Goal: Information Seeking & Learning: Learn about a topic

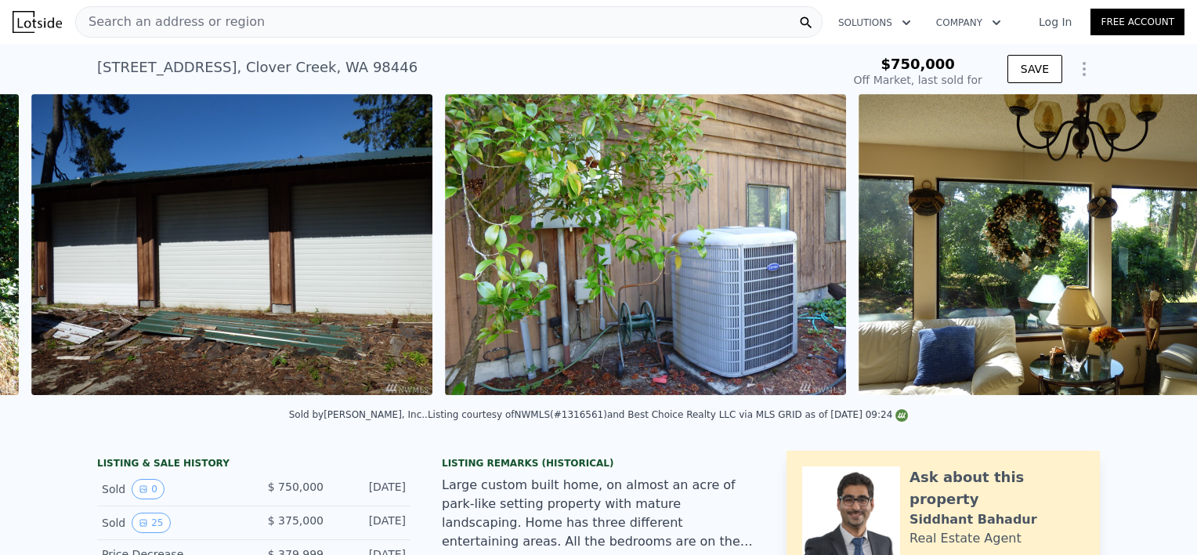
scroll to position [0, 3613]
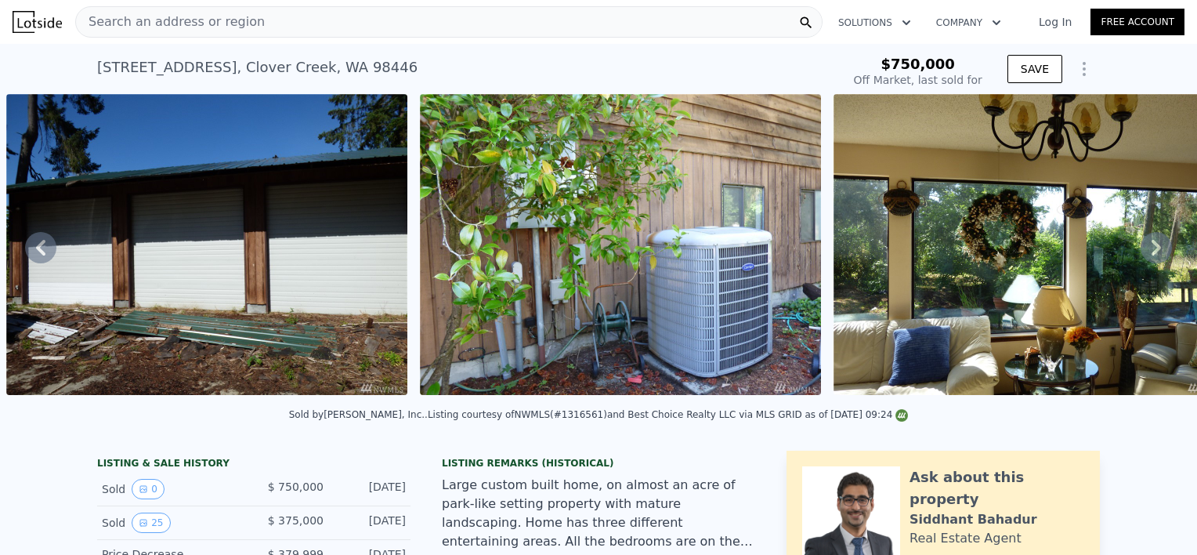
click at [102, 324] on img at bounding box center [206, 244] width 401 height 301
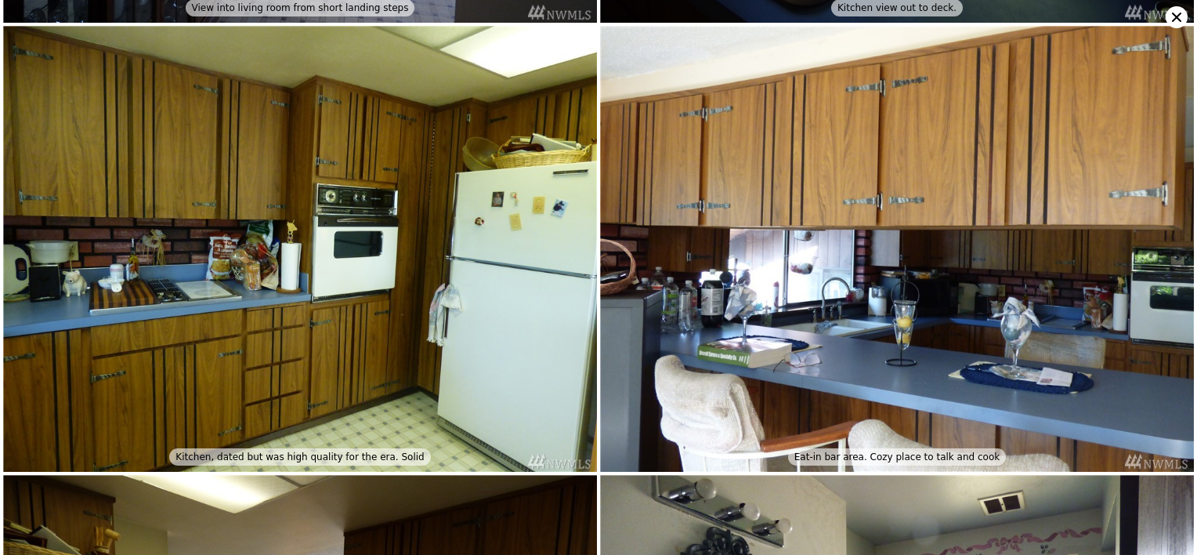
scroll to position [5215, 0]
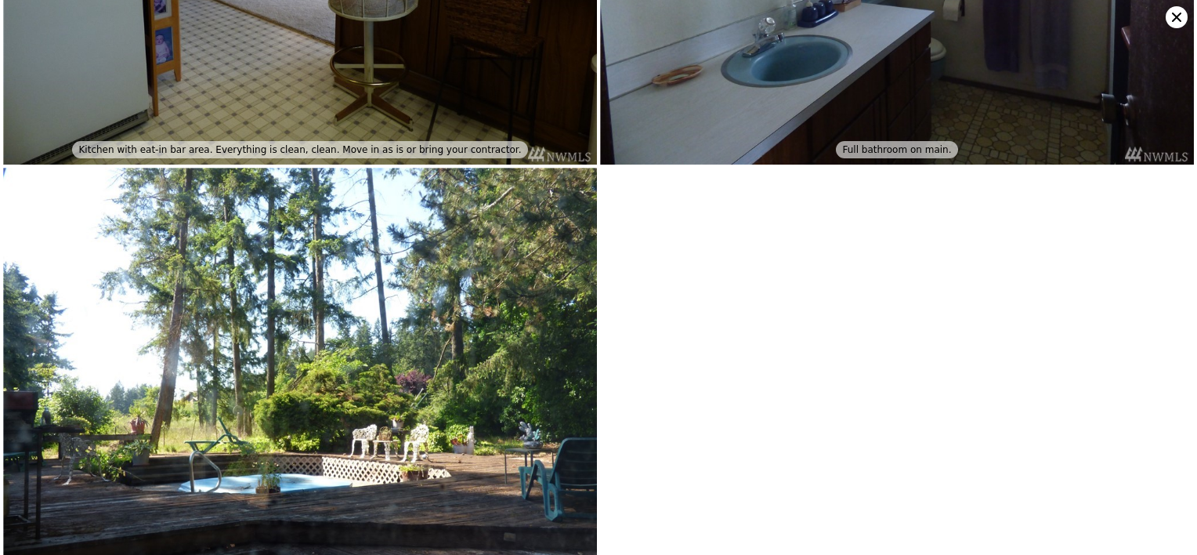
click at [1175, 14] on icon at bounding box center [1177, 17] width 22 height 22
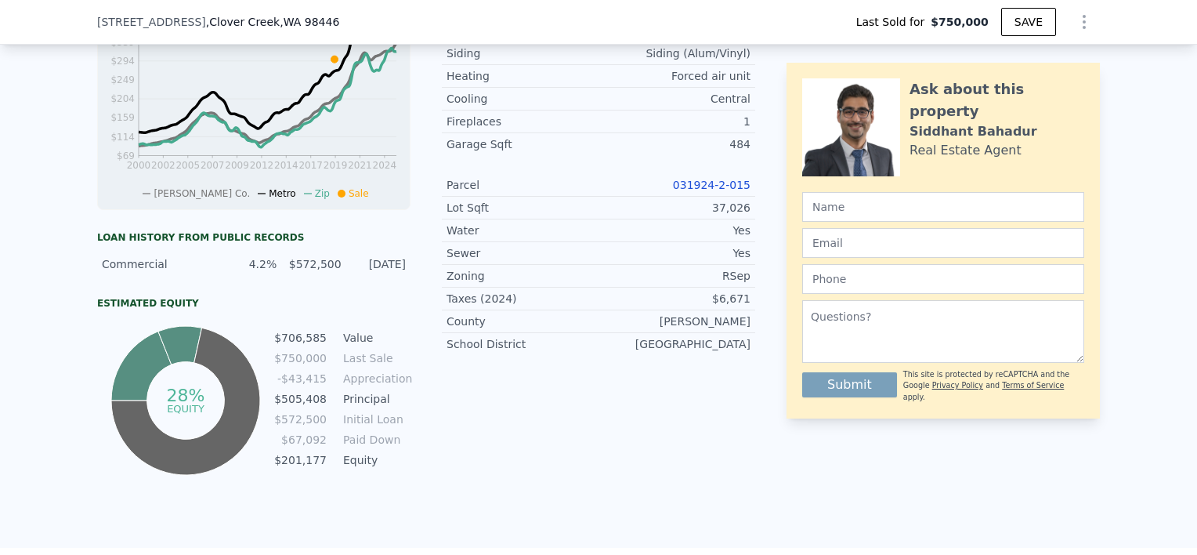
scroll to position [589, 0]
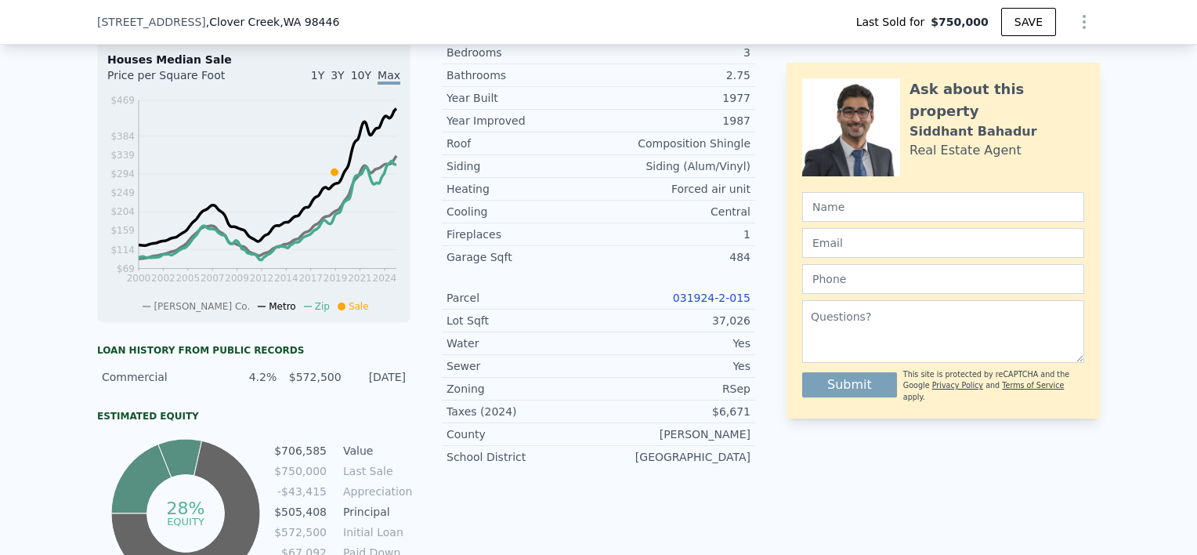
click at [699, 304] on link "031924-2-015" at bounding box center [712, 297] width 78 height 13
type input "$ 835,000"
type input "$ 368,318"
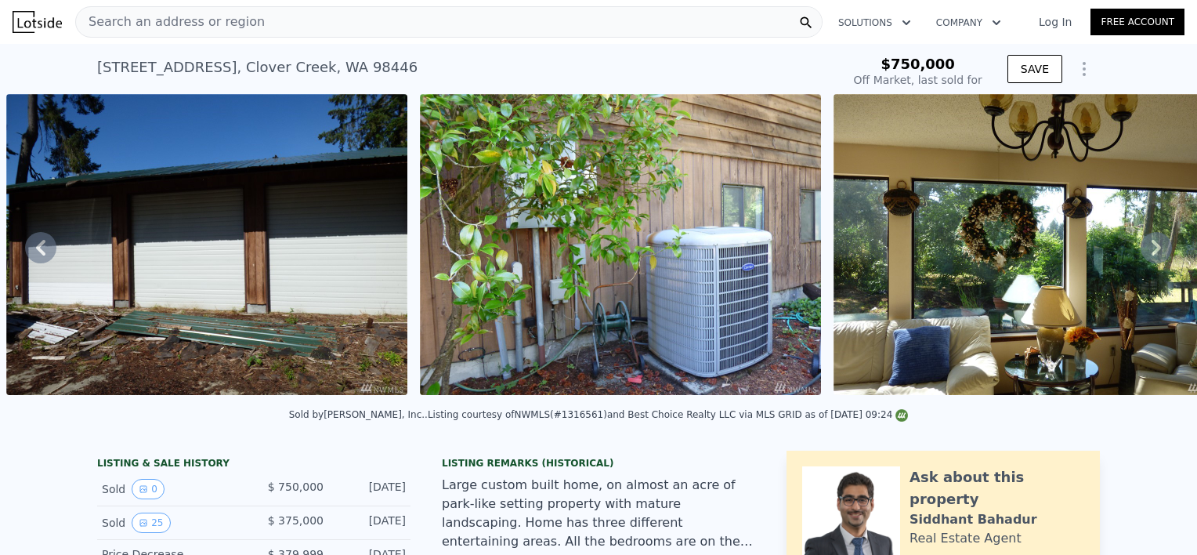
click at [374, 31] on div "Search an address or region" at bounding box center [448, 21] width 747 height 31
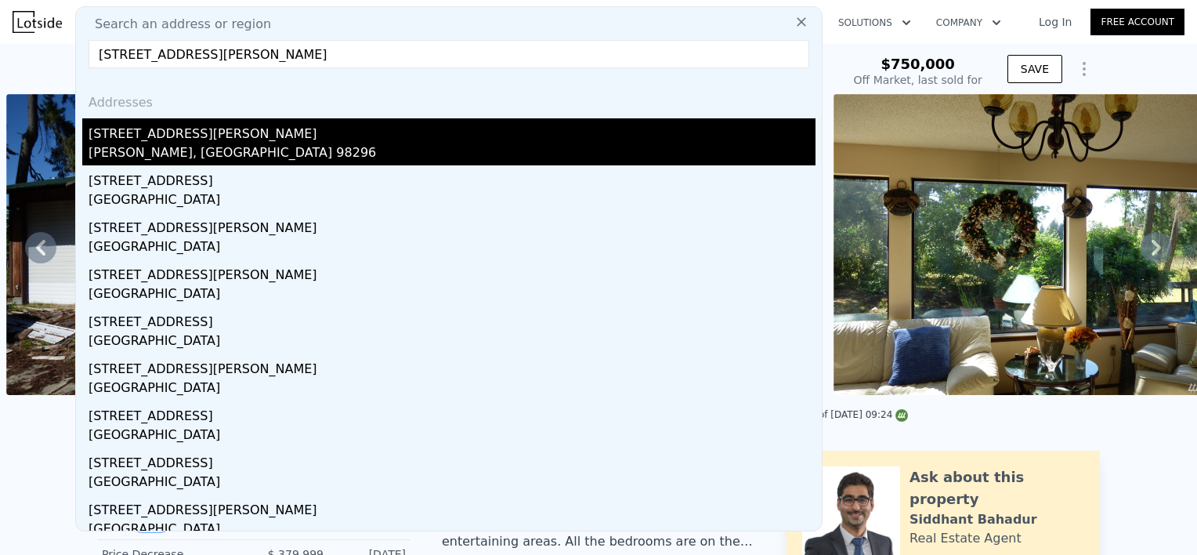
type input "[STREET_ADDRESS][PERSON_NAME]"
click at [160, 125] on div "[STREET_ADDRESS][PERSON_NAME]" at bounding box center [452, 130] width 727 height 25
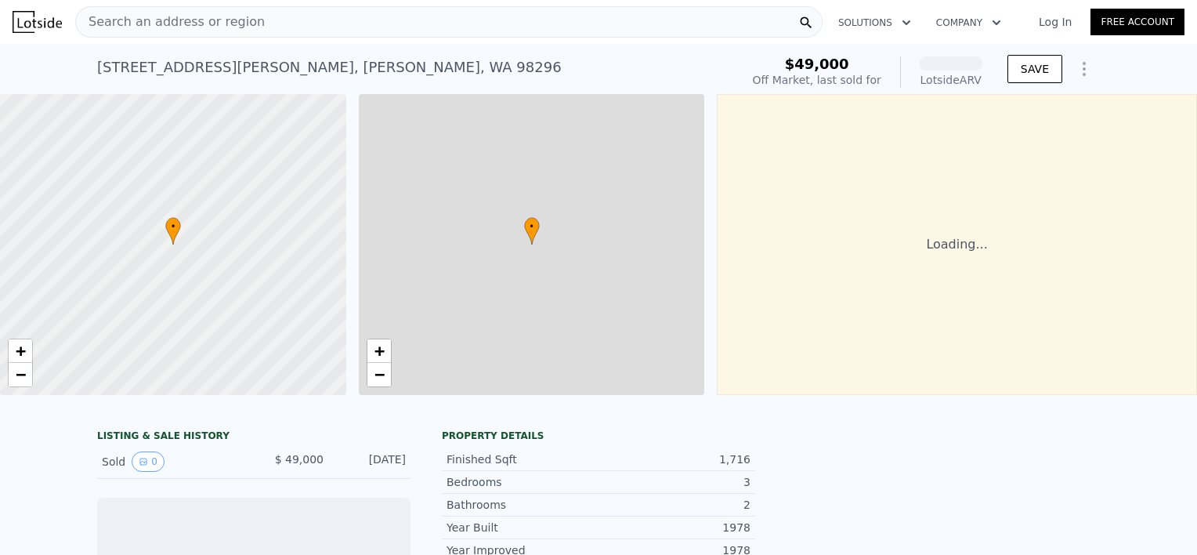
scroll to position [0, 6]
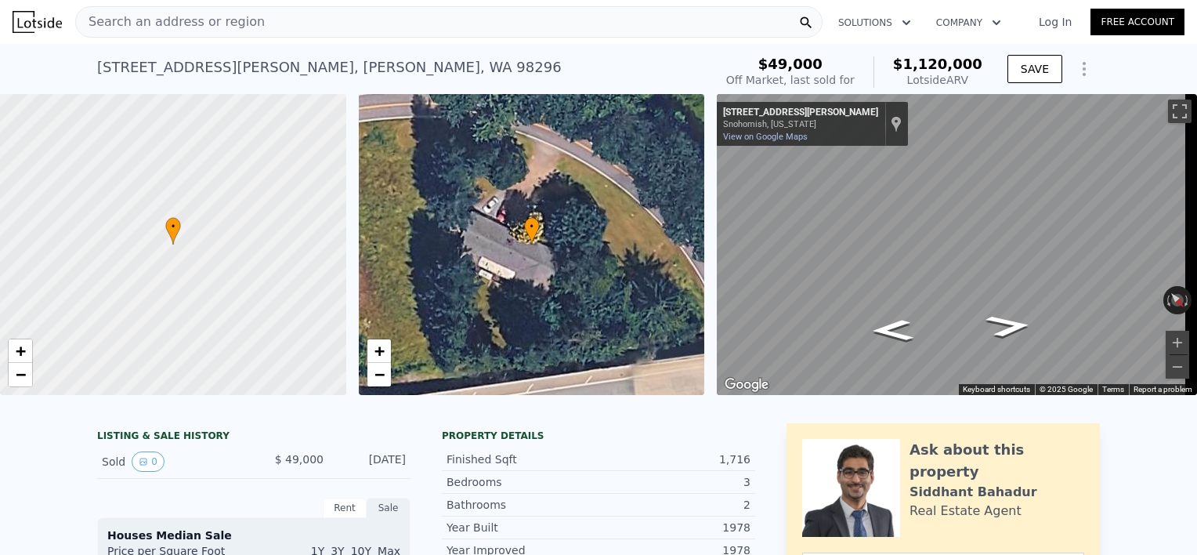
click at [235, 28] on span "Search an address or region" at bounding box center [170, 22] width 189 height 19
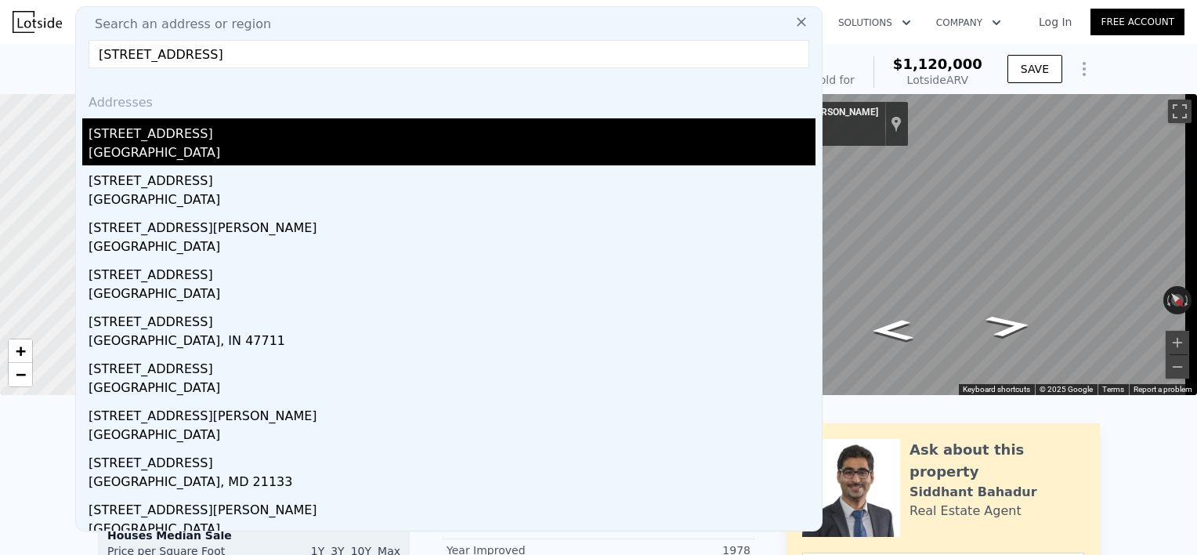
type input "[STREET_ADDRESS]"
click at [154, 130] on div "[STREET_ADDRESS]" at bounding box center [452, 130] width 727 height 25
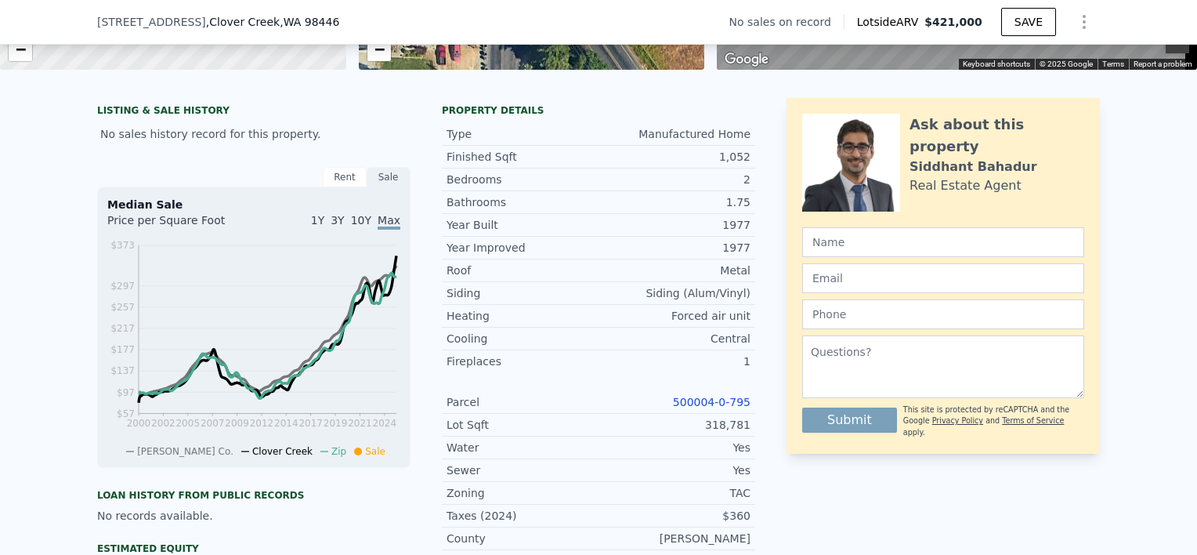
scroll to position [343, 0]
